Goal: Navigation & Orientation: Find specific page/section

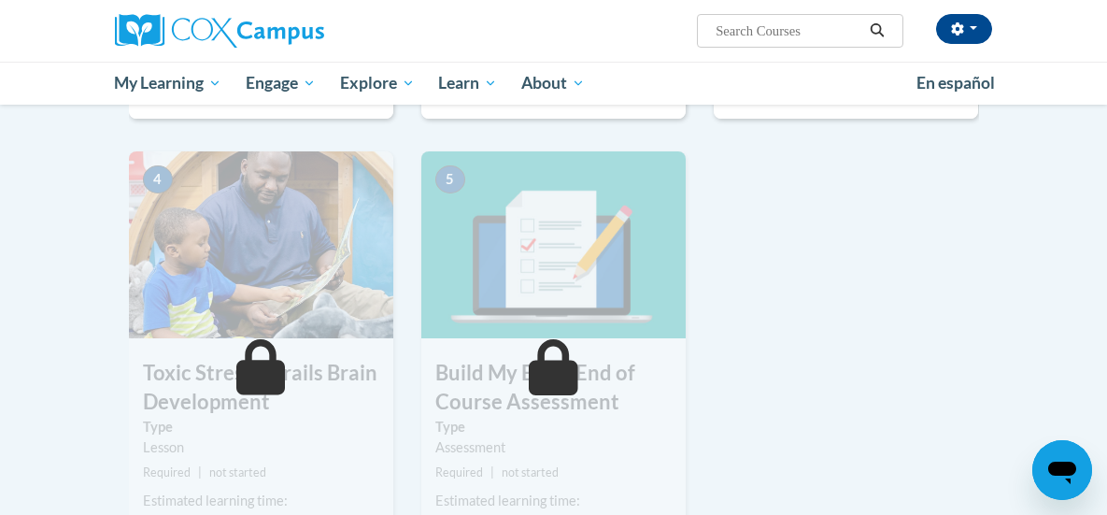
click at [907, 284] on div "1 Pre-Course Survey for Build My Brain Type Pre-Course Survey Required | comple…" at bounding box center [554, 109] width 878 height 947
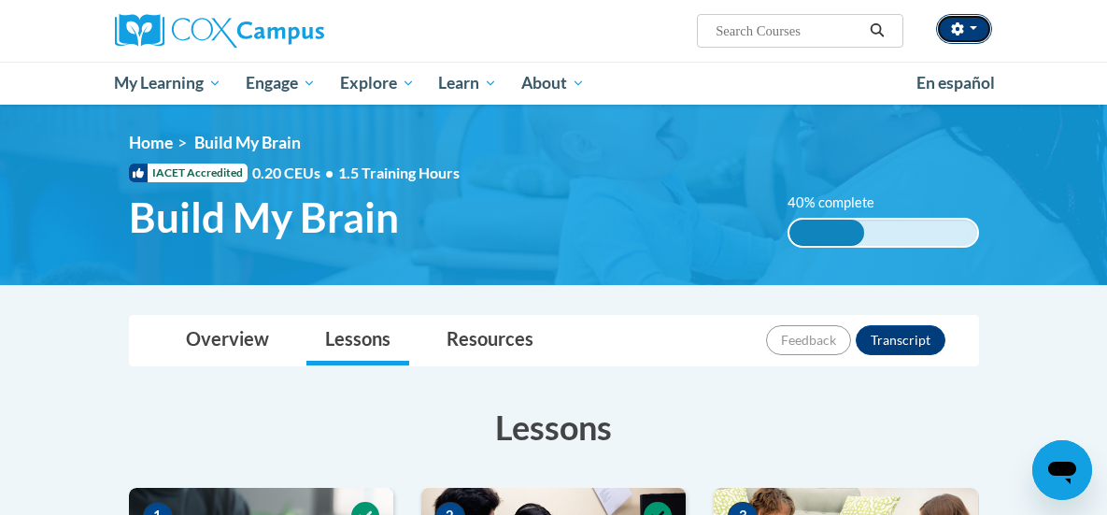
click at [977, 30] on span "button" at bounding box center [972, 28] width 7 height 4
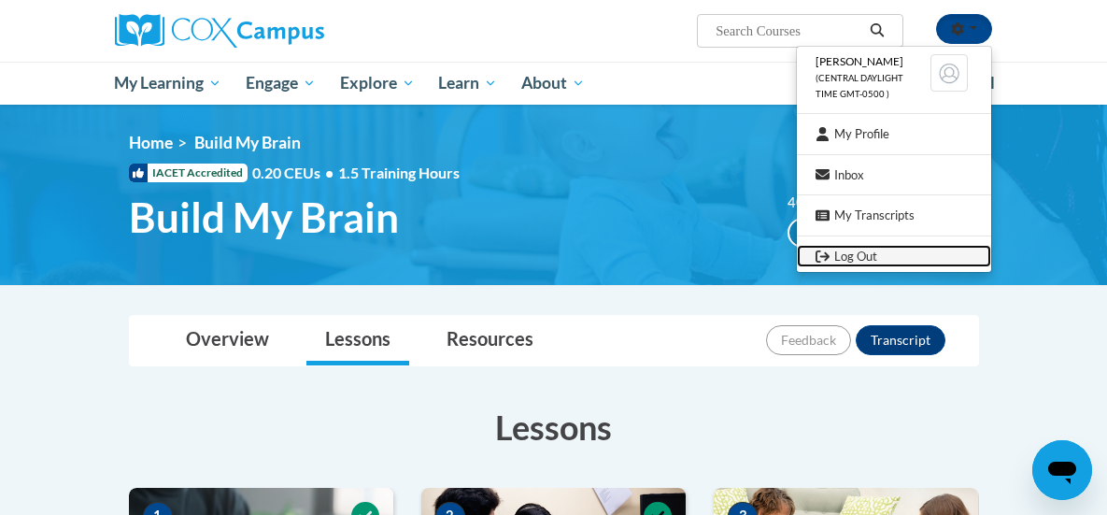
click at [948, 252] on link "Log Out" at bounding box center [894, 256] width 194 height 23
